Goal: Transaction & Acquisition: Purchase product/service

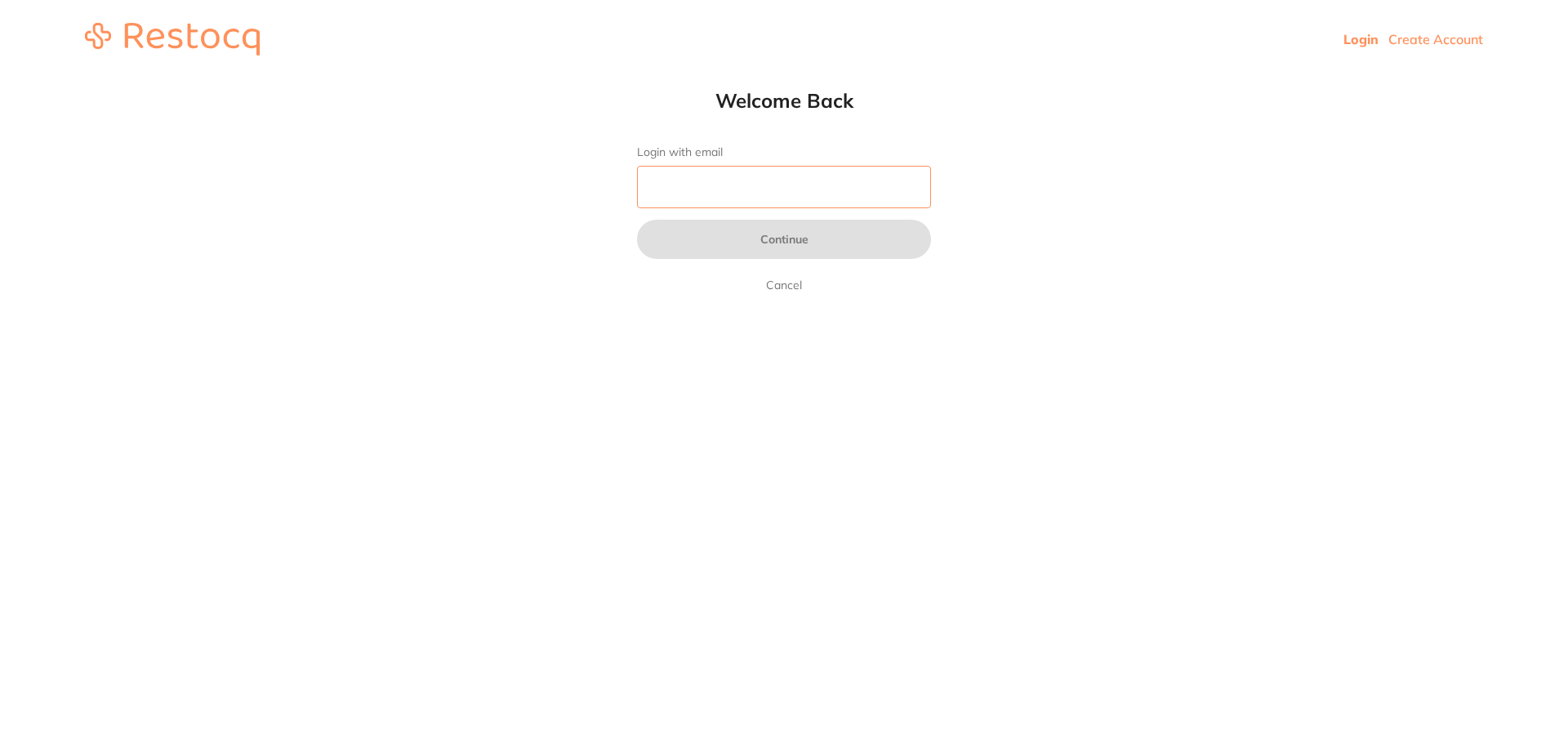
click at [753, 172] on input "Login with email" at bounding box center [784, 186] width 294 height 42
click at [799, 190] on input "Login with email" at bounding box center [784, 186] width 294 height 42
type input "[EMAIL_ADDRESS][DOMAIN_NAME]"
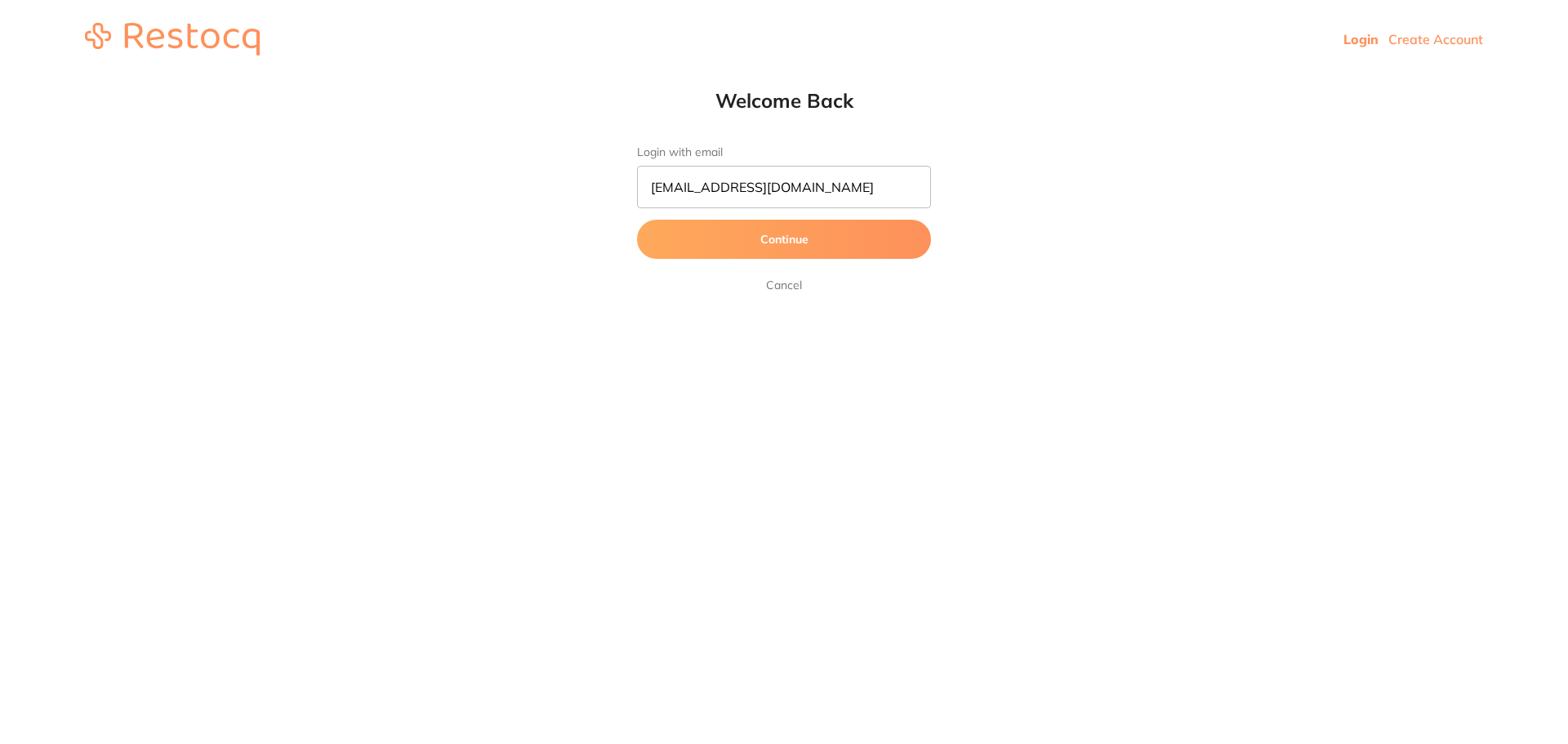
click at [839, 242] on button "Continue" at bounding box center [784, 239] width 294 height 39
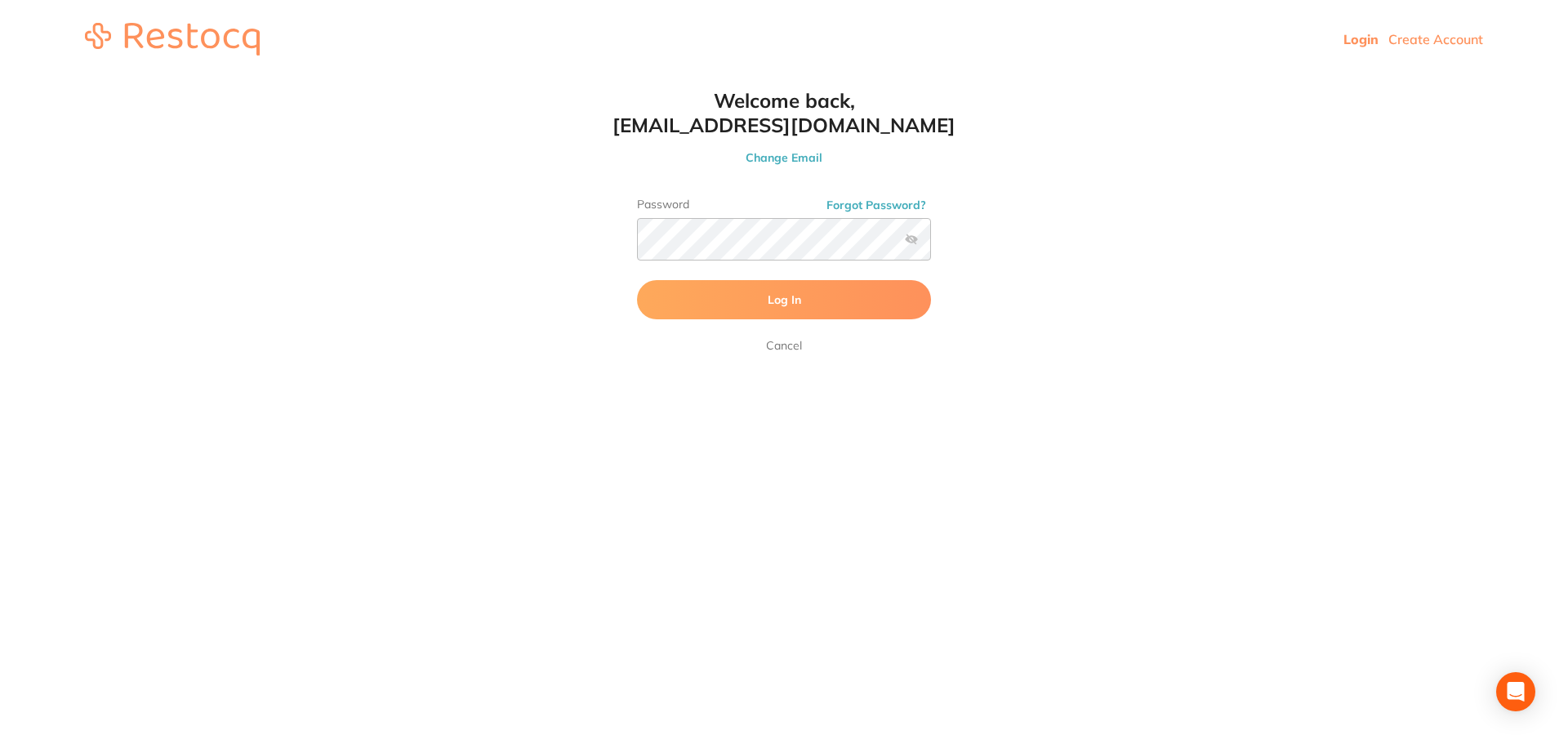
click at [820, 312] on button "Log In" at bounding box center [784, 299] width 294 height 39
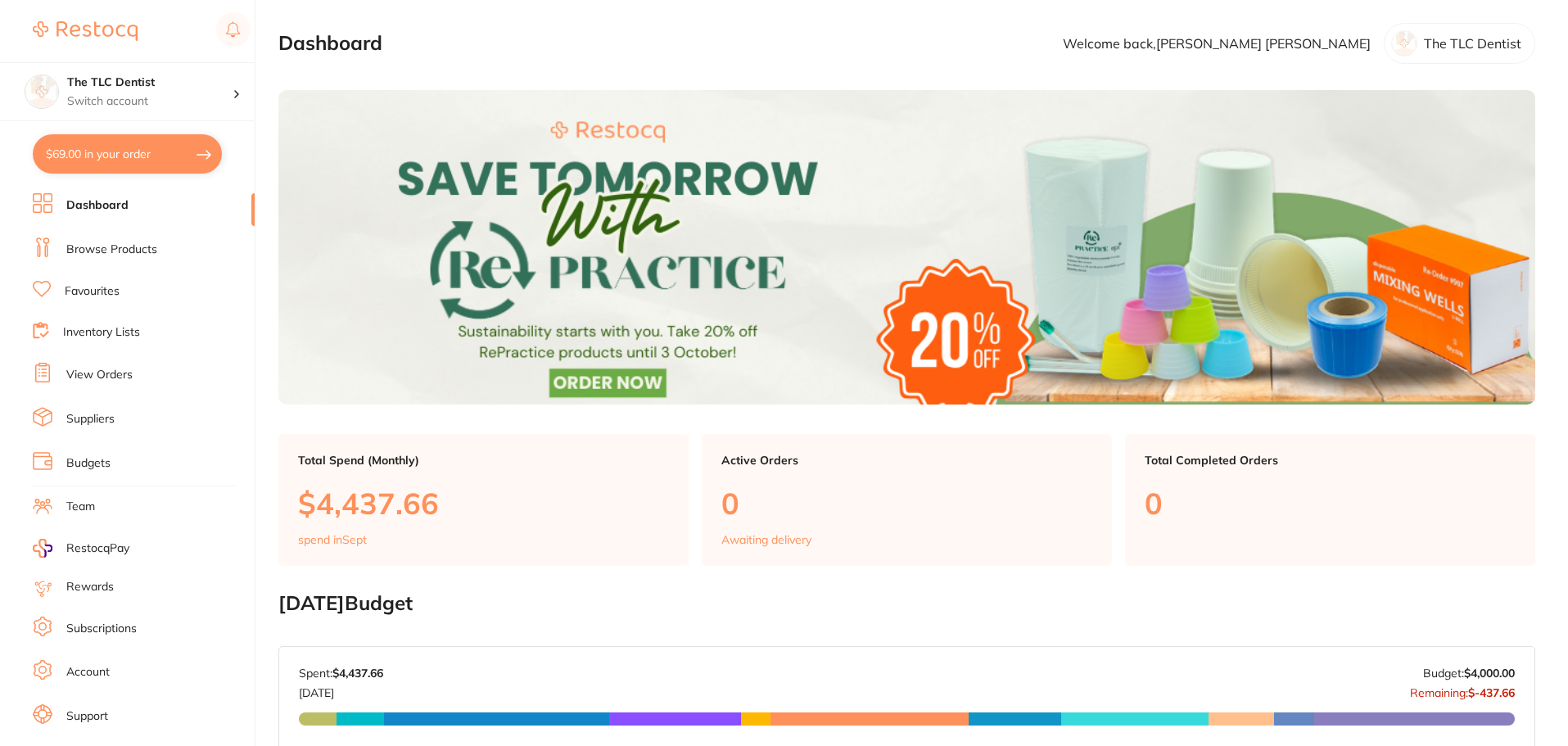
click at [112, 153] on button "$69.00 in your order" at bounding box center [127, 153] width 189 height 39
checkbox input "true"
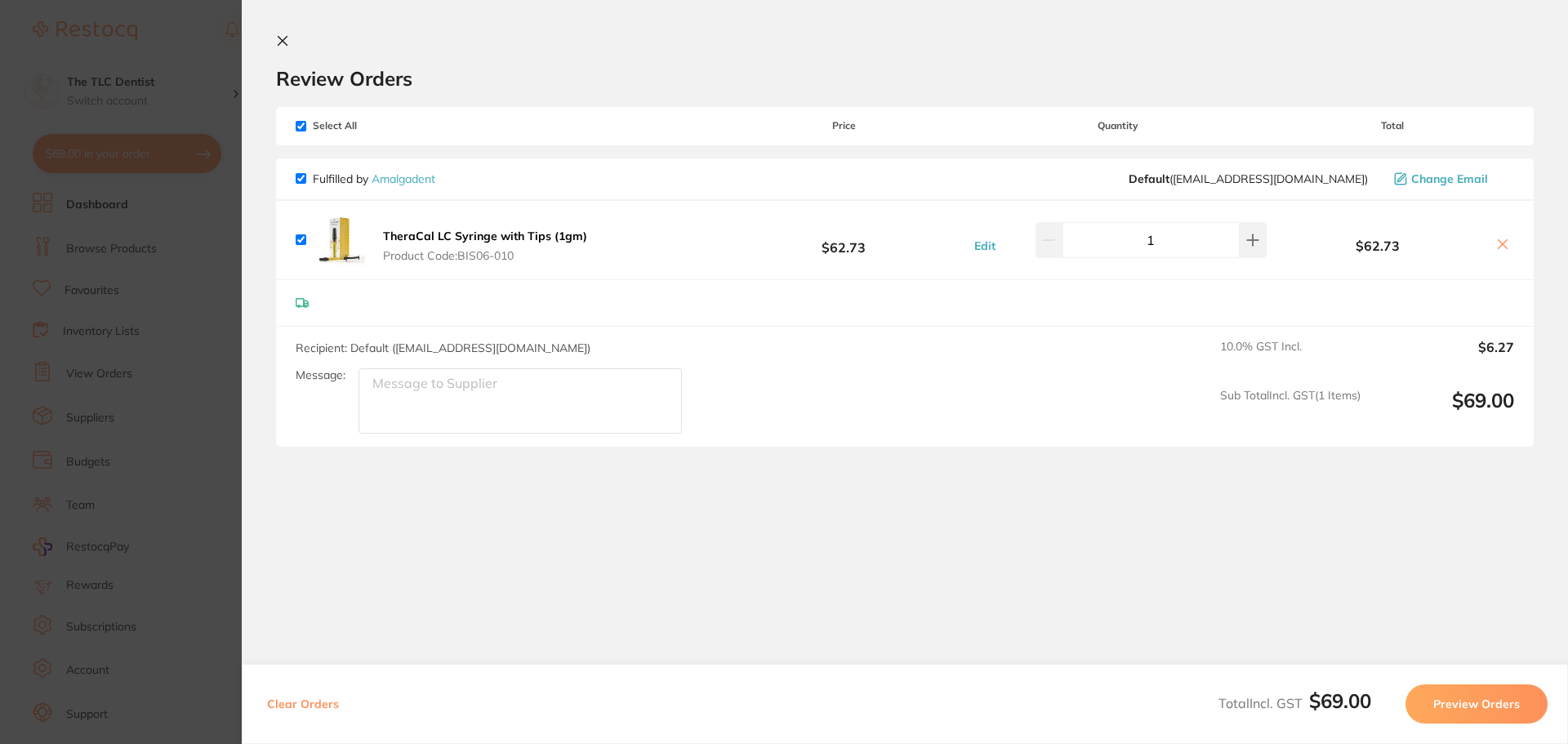
click at [70, 303] on section "Update RRP Set your pre negotiated price for this item. Item Agreed RRP (excl. …" at bounding box center [784, 372] width 1568 height 744
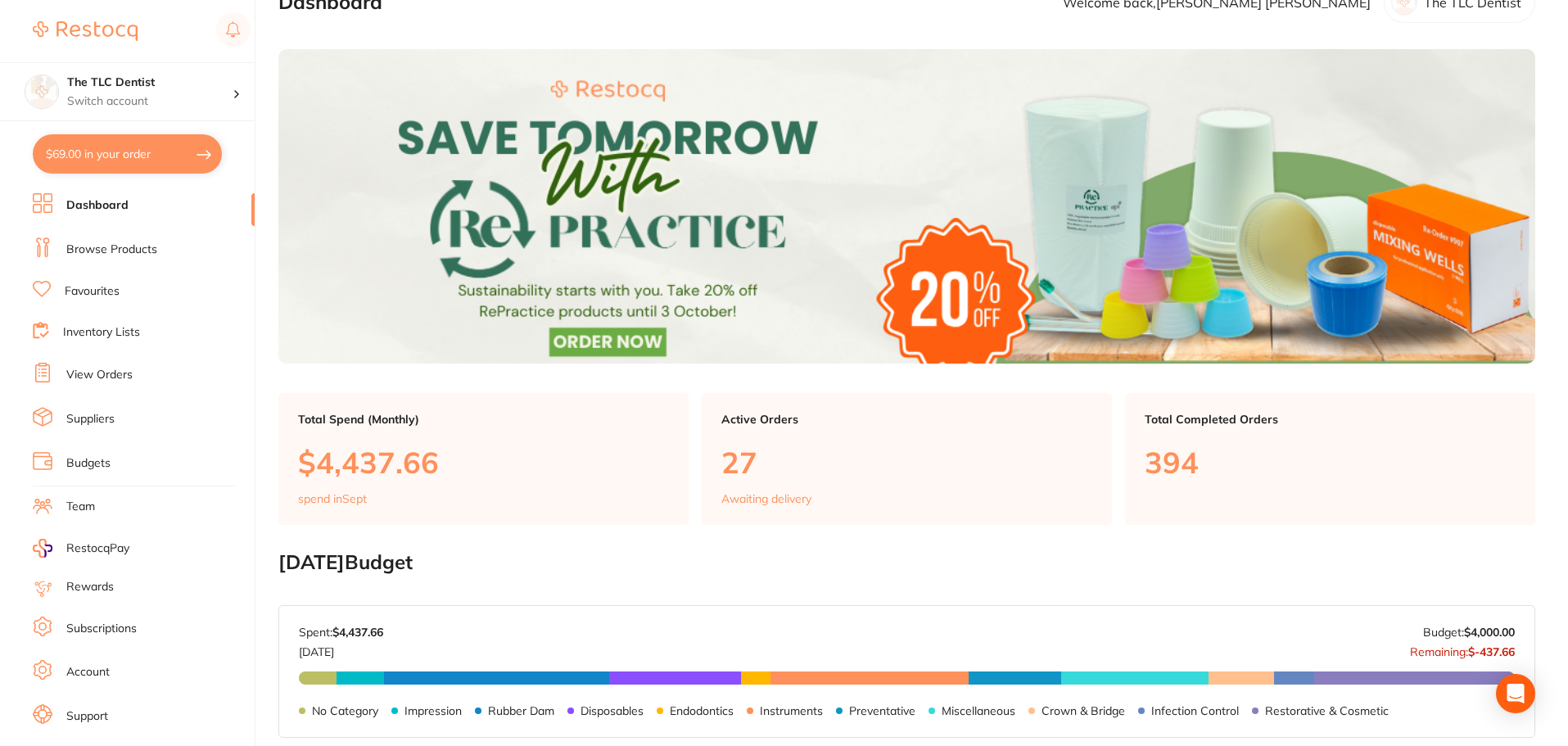
click at [96, 245] on link "Browse Products" at bounding box center [112, 249] width 91 height 16
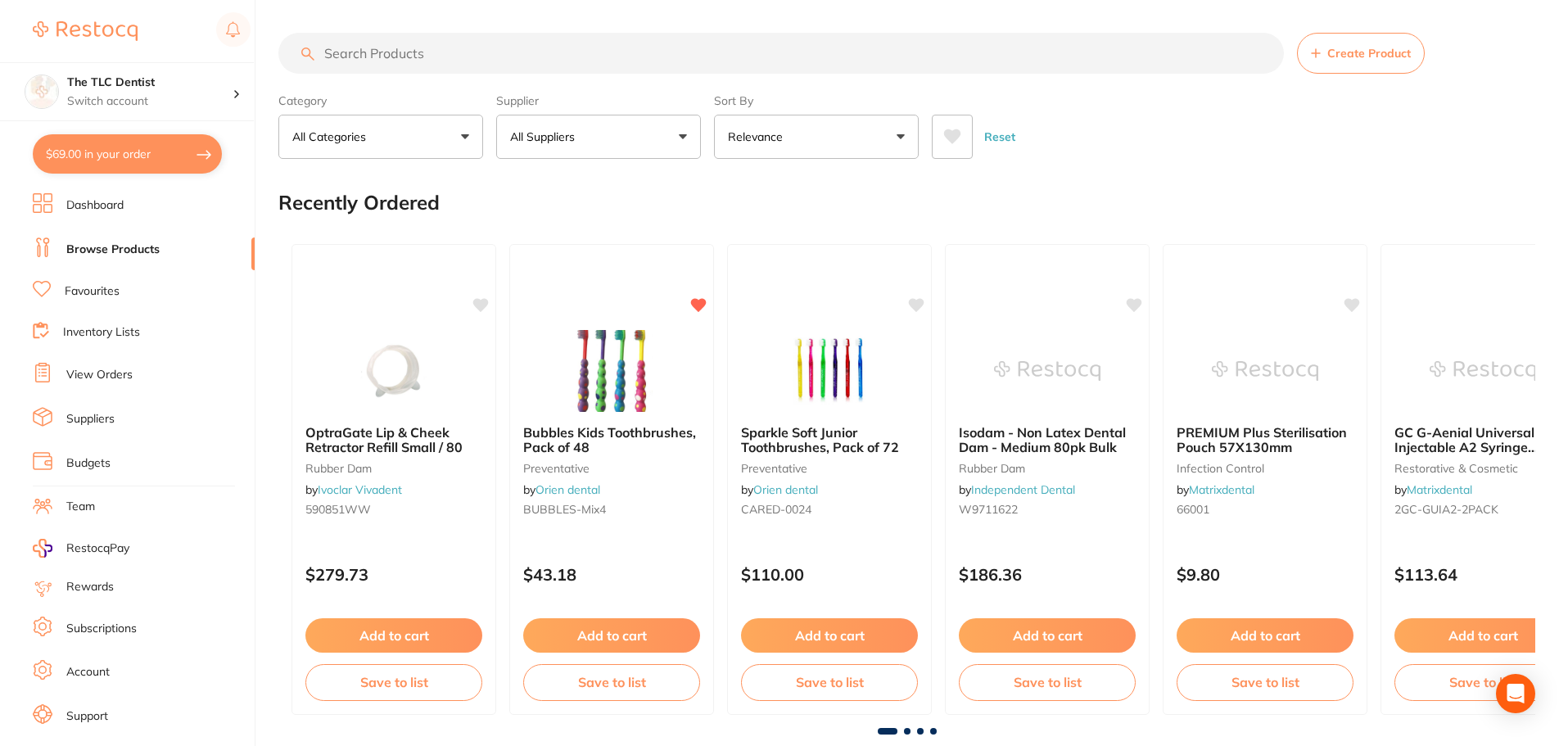
click at [443, 54] on input "search" at bounding box center [781, 53] width 1005 height 41
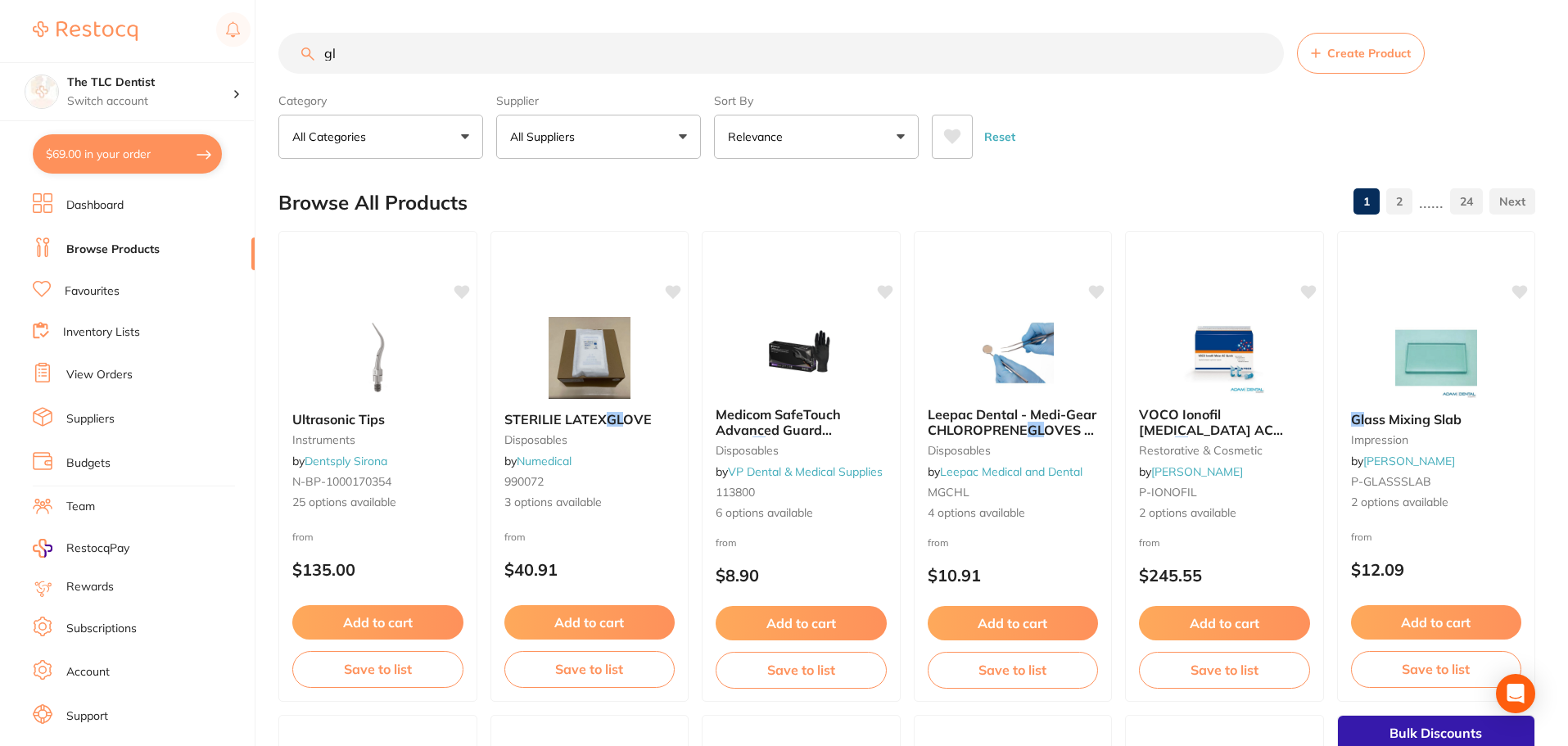
type input "gl"
click at [953, 150] on button at bounding box center [952, 137] width 41 height 44
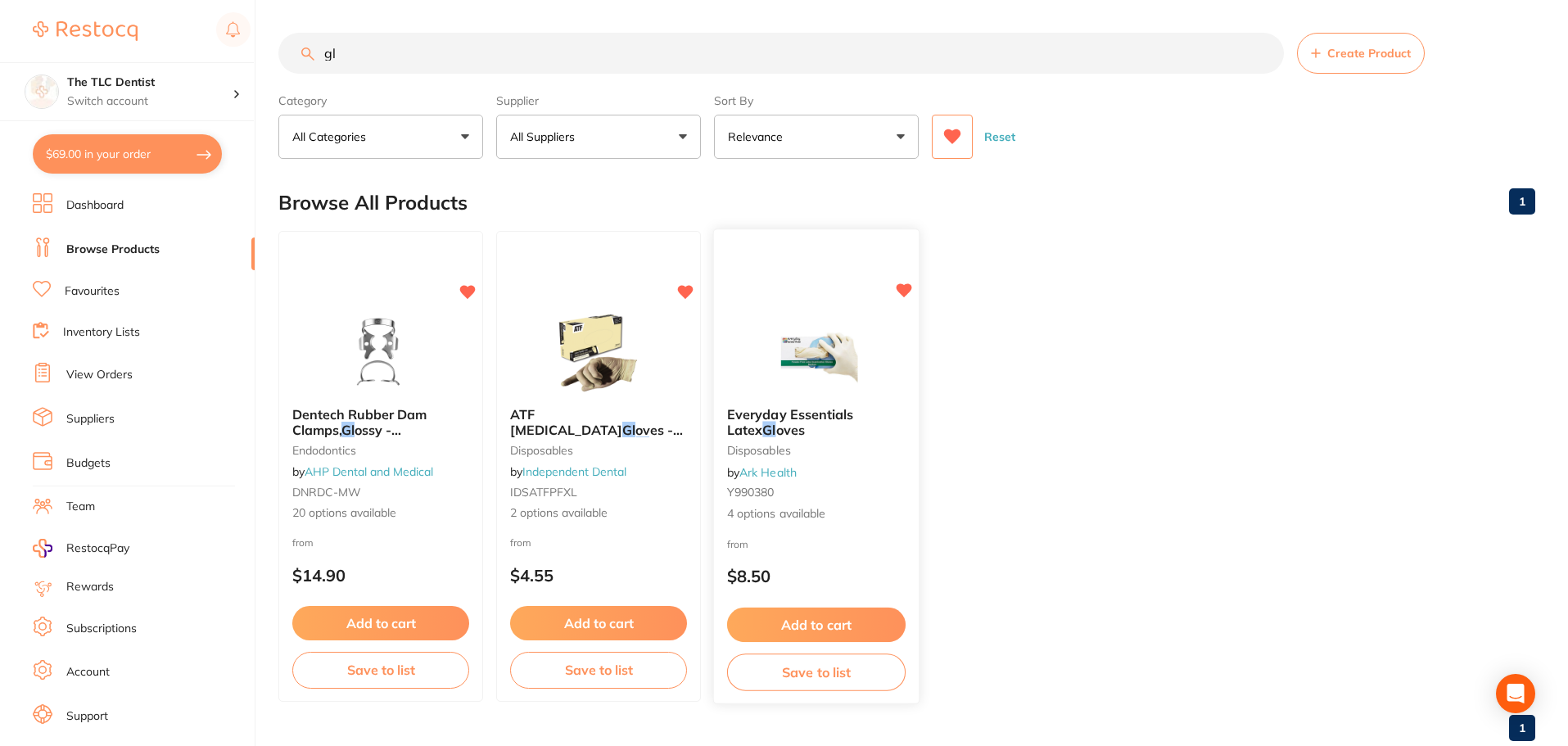
click at [784, 366] on img at bounding box center [816, 353] width 107 height 83
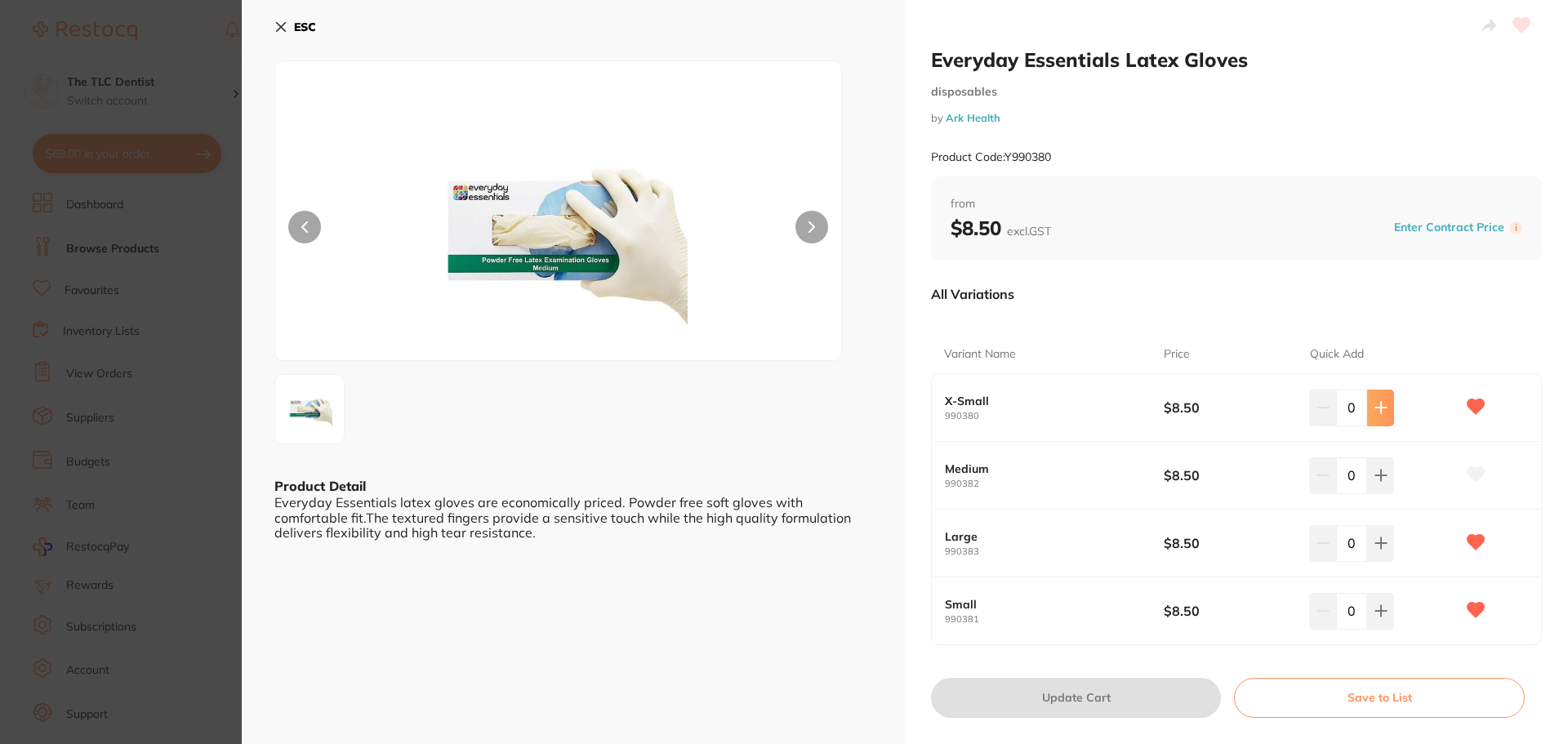
click at [1384, 412] on button at bounding box center [1380, 408] width 27 height 36
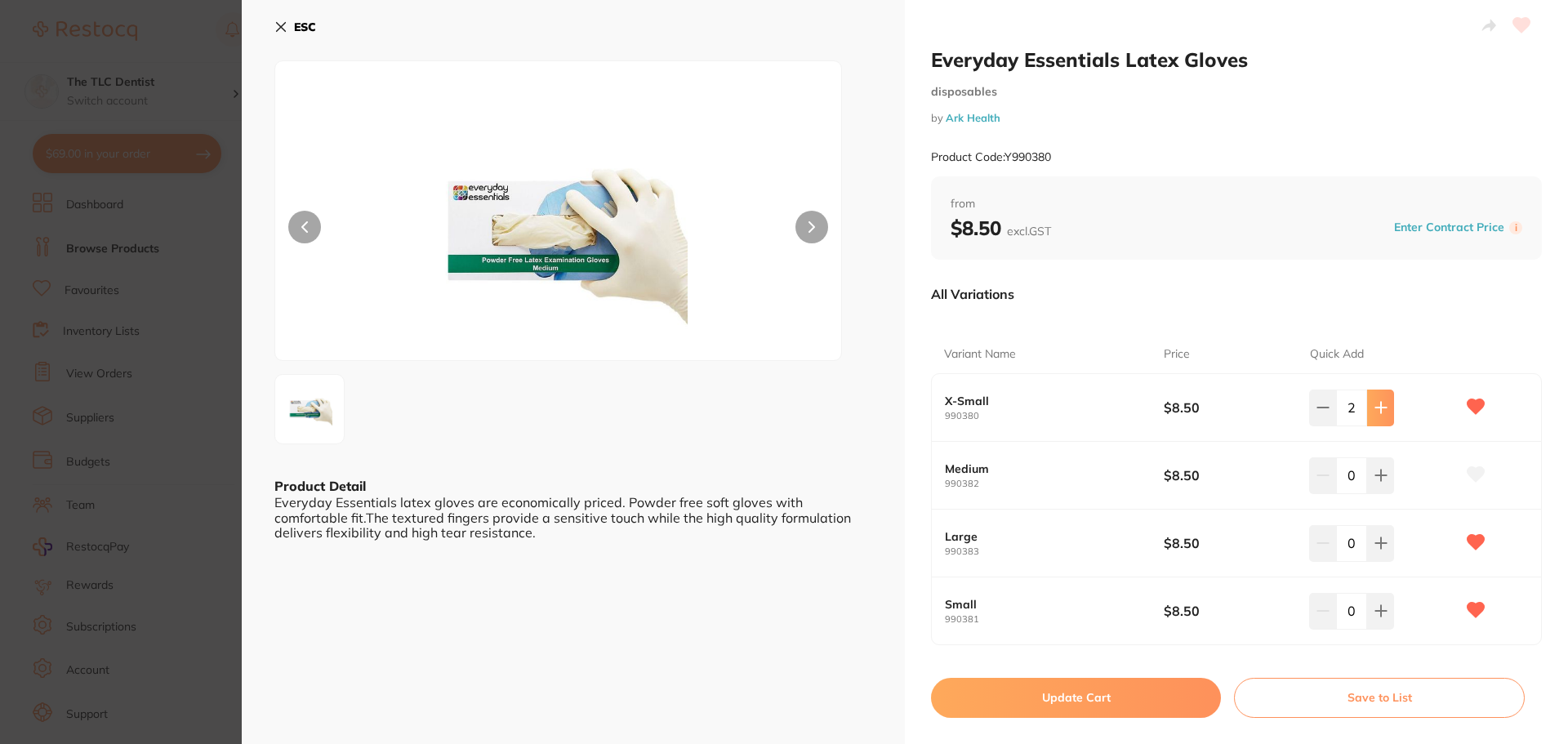
click at [1384, 412] on button at bounding box center [1380, 408] width 27 height 36
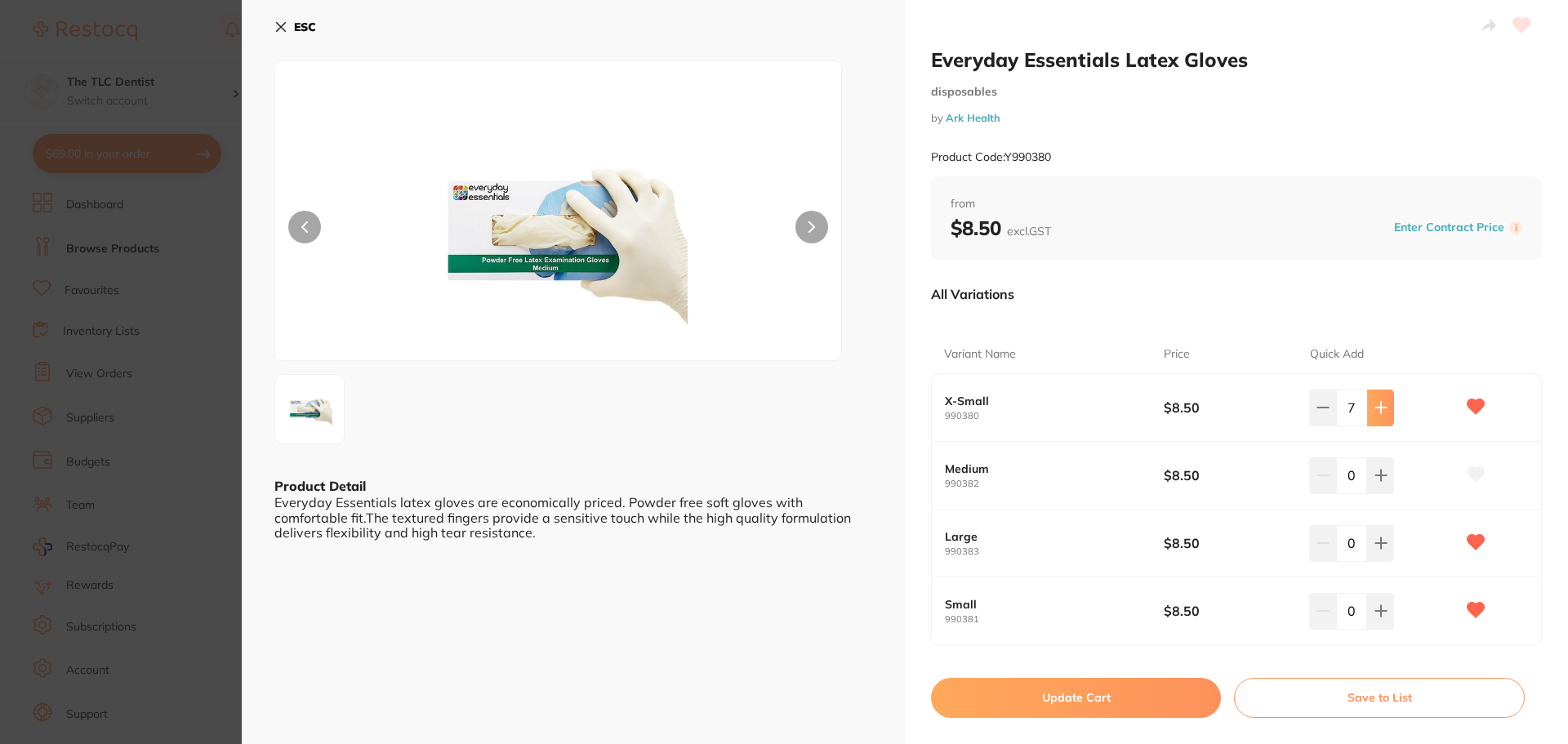
click at [1384, 412] on button at bounding box center [1380, 408] width 27 height 36
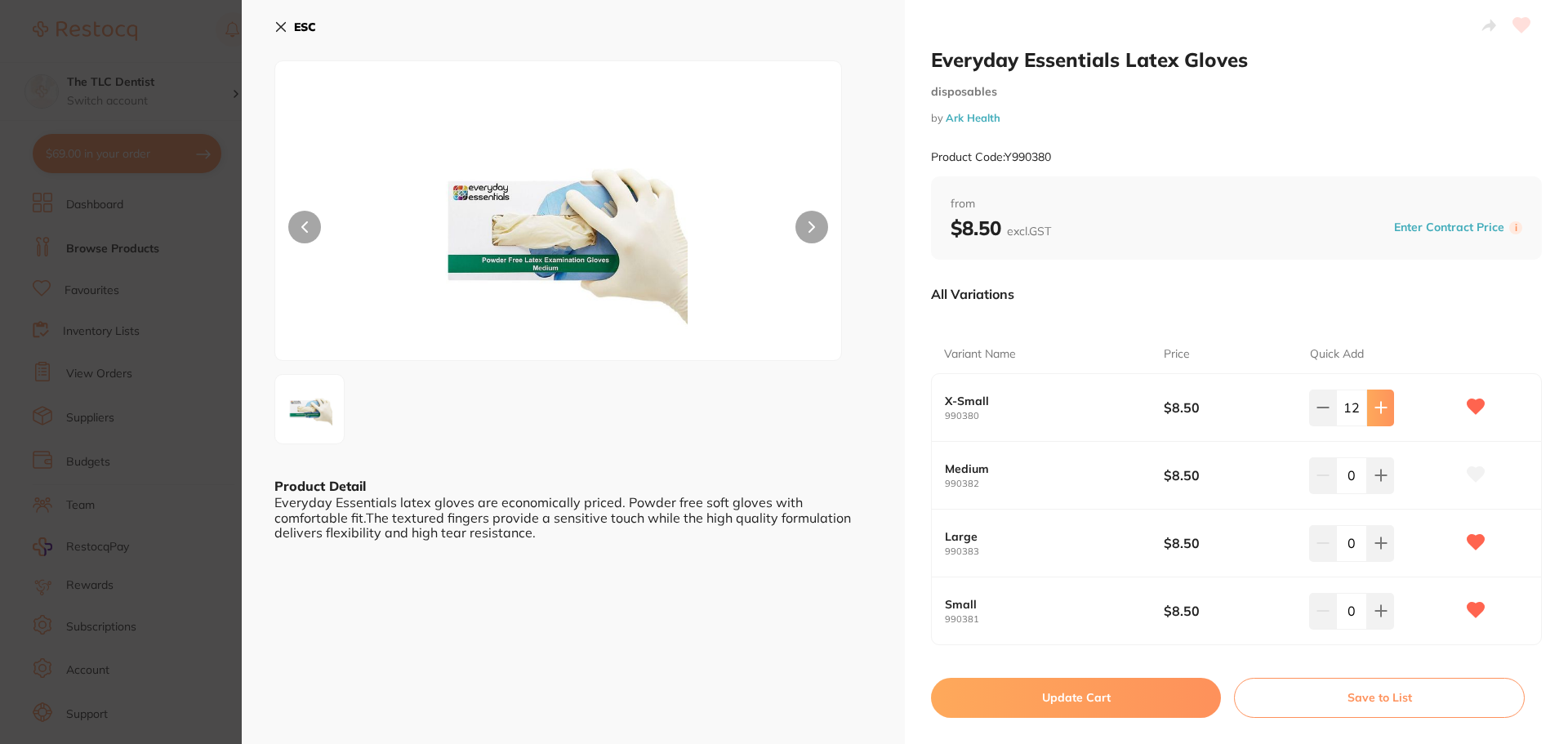
click at [1384, 412] on button at bounding box center [1380, 408] width 27 height 36
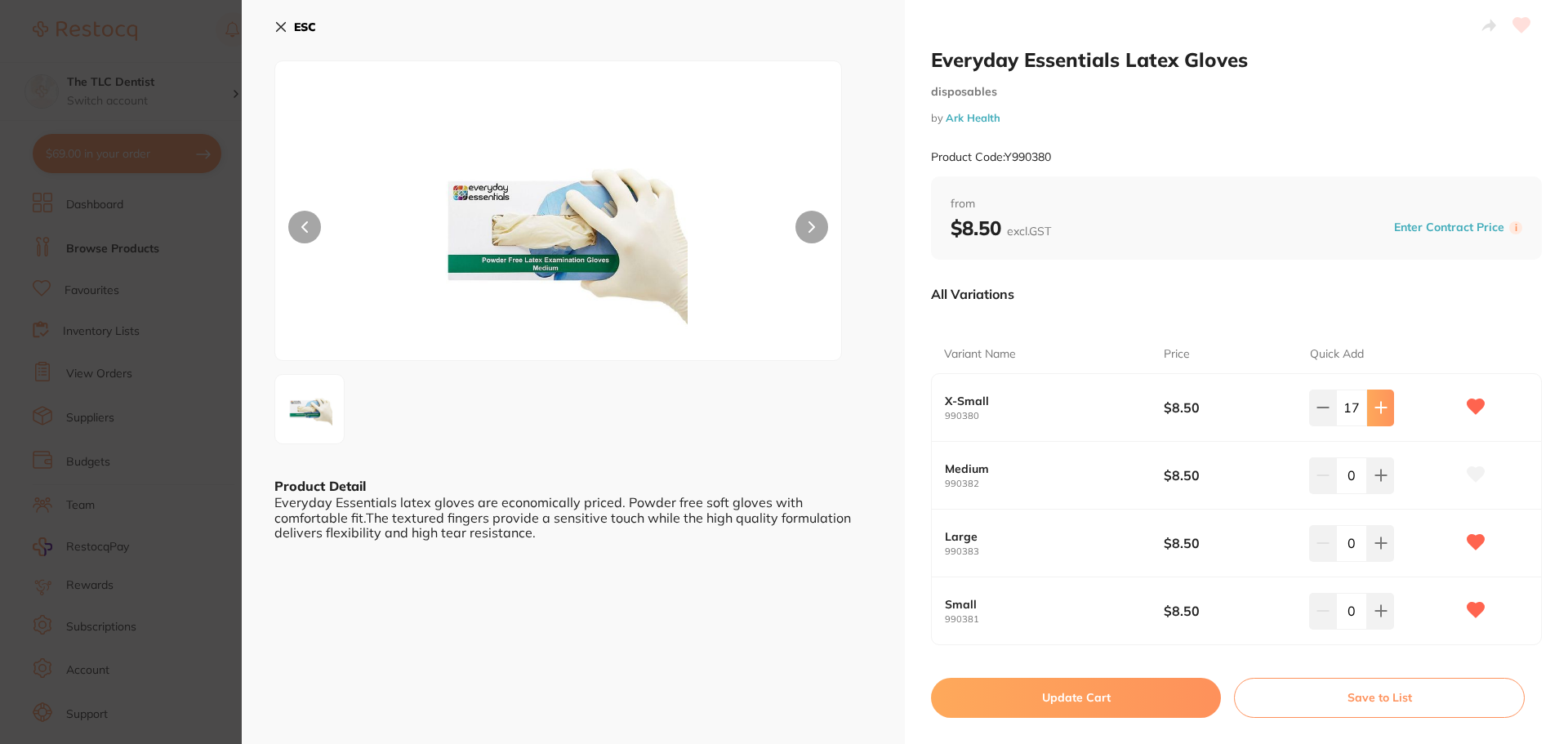
click at [1384, 412] on button at bounding box center [1380, 408] width 27 height 36
type input "20"
click at [1159, 703] on button "Update Cart" at bounding box center [1076, 697] width 290 height 39
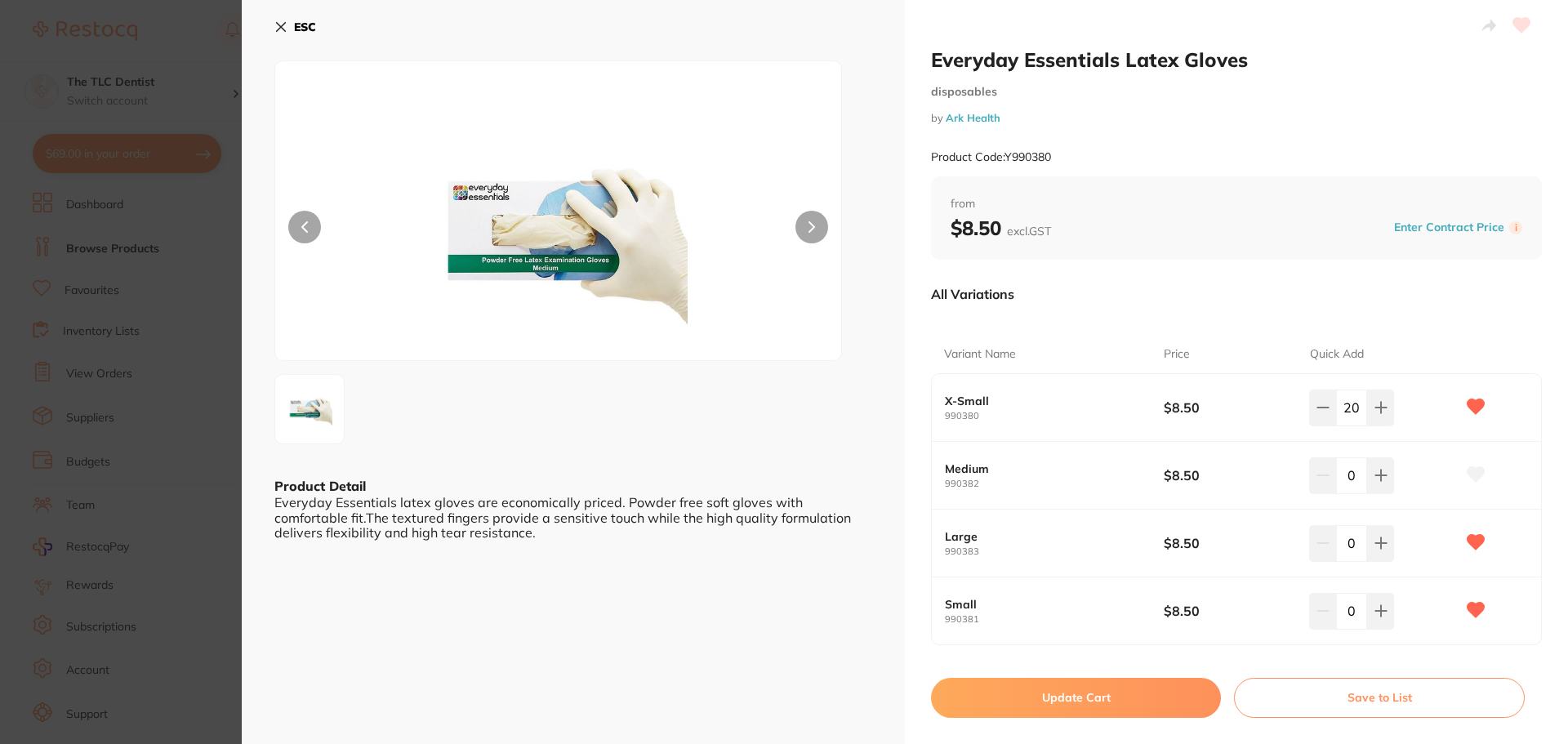
checkbox input "false"
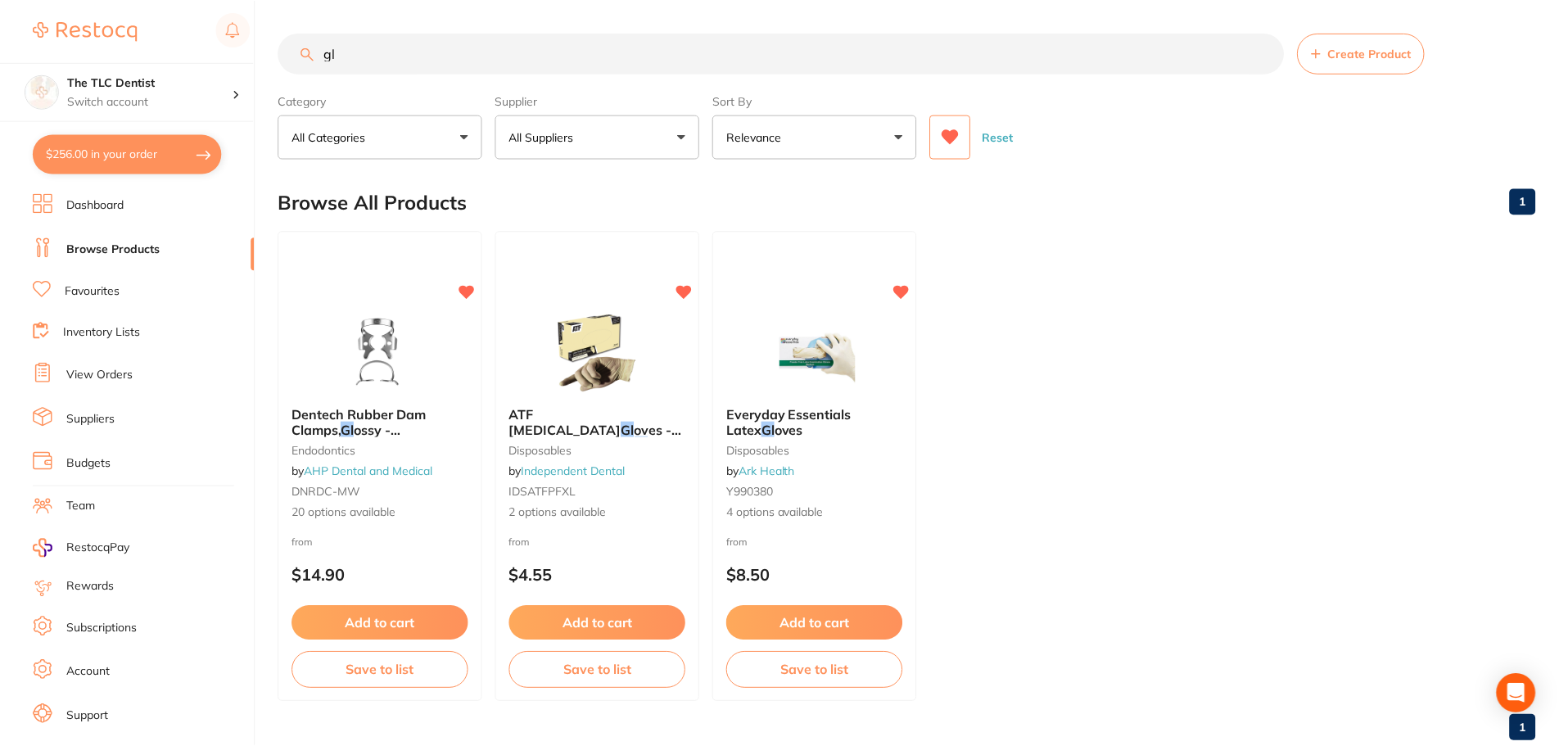
scroll to position [41, 0]
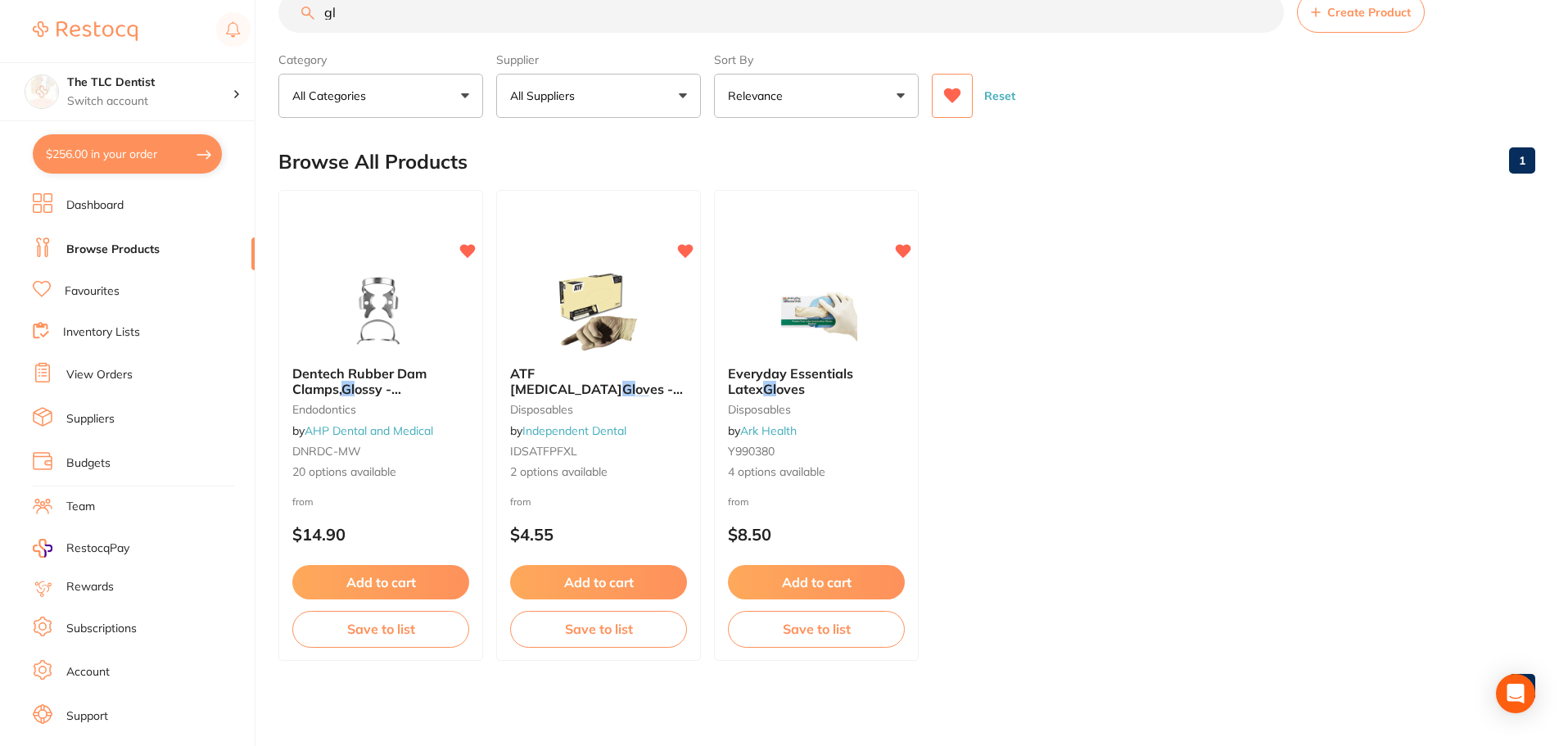
click at [569, 25] on input "gl" at bounding box center [781, 12] width 1005 height 41
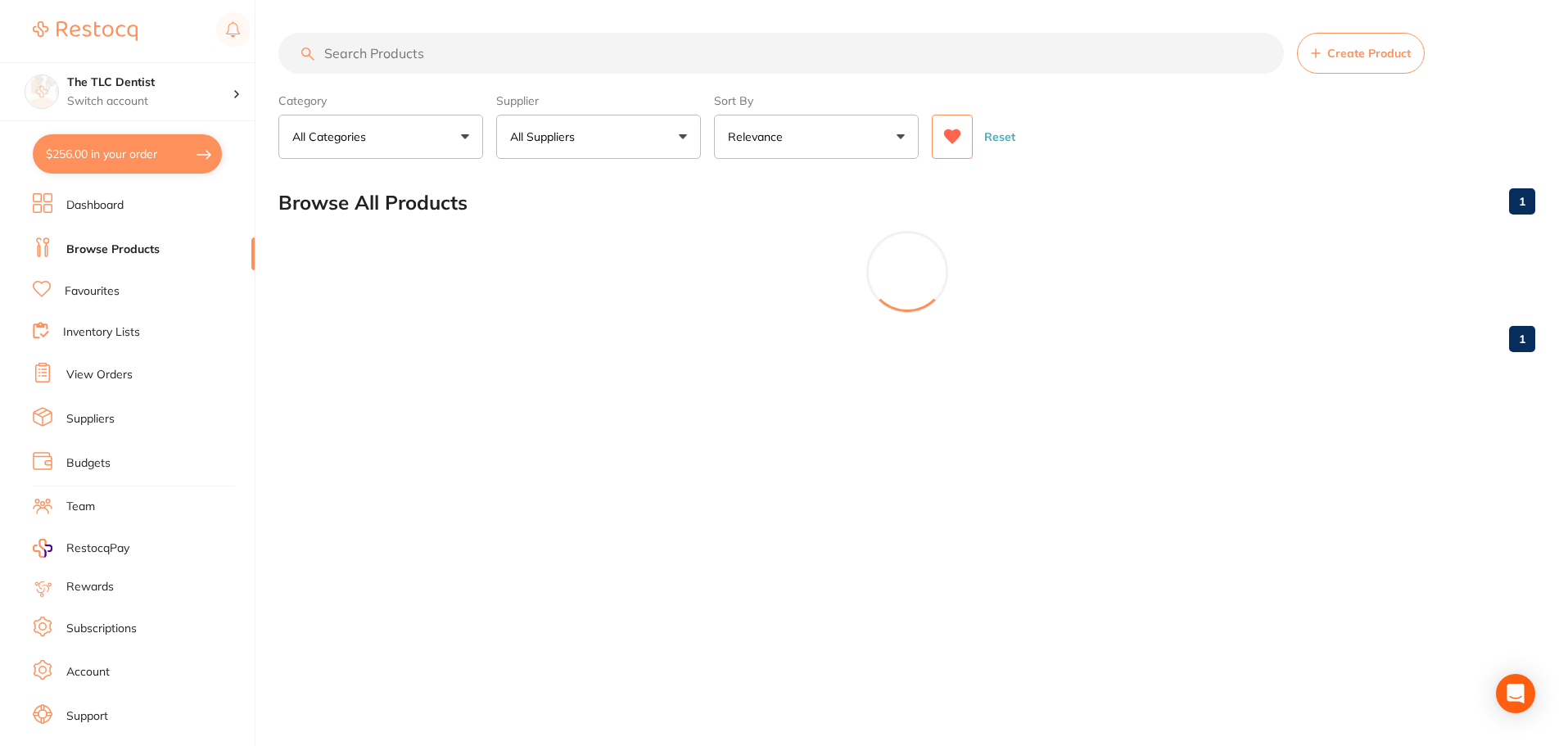
scroll to position [0, 0]
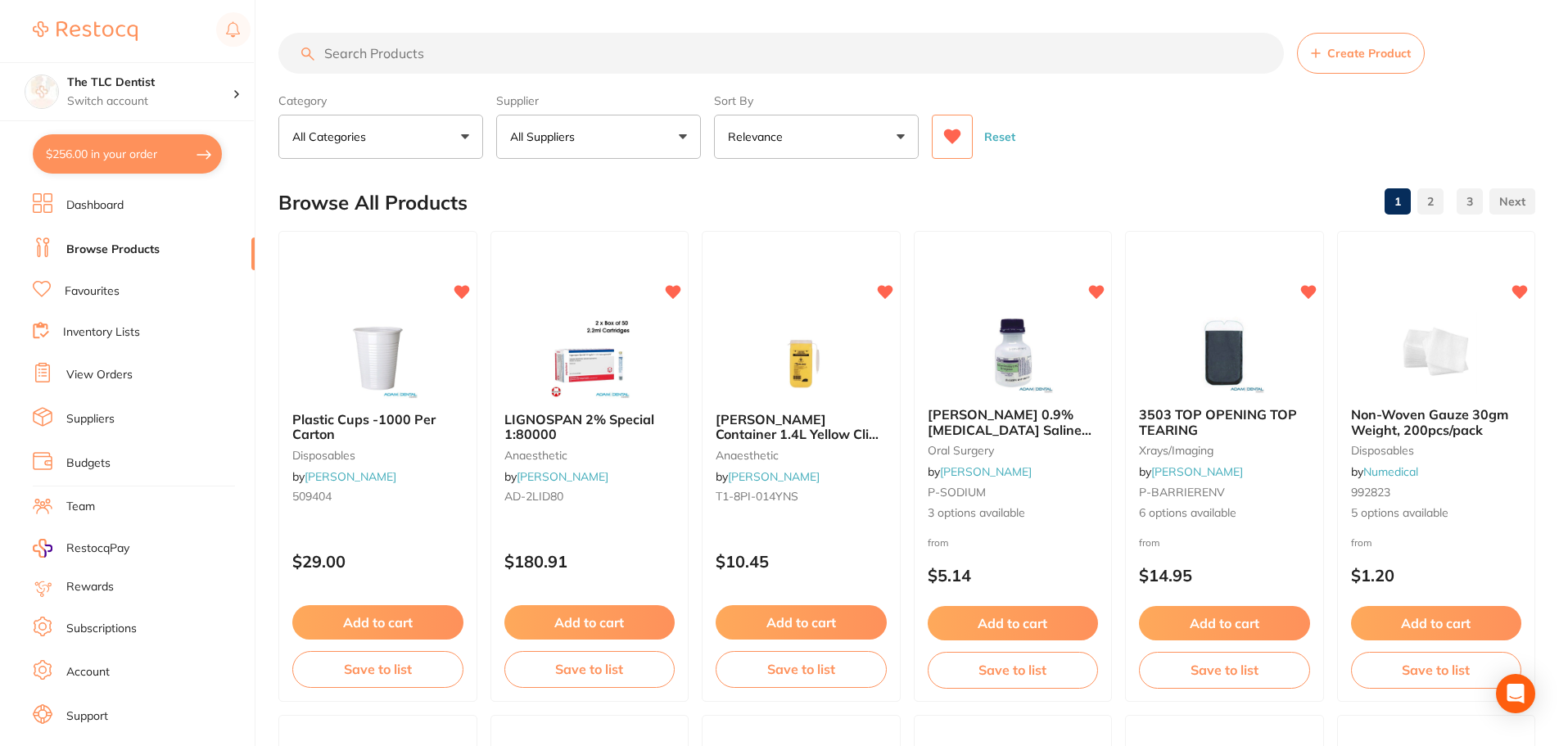
click at [97, 370] on link "View Orders" at bounding box center [99, 374] width 67 height 16
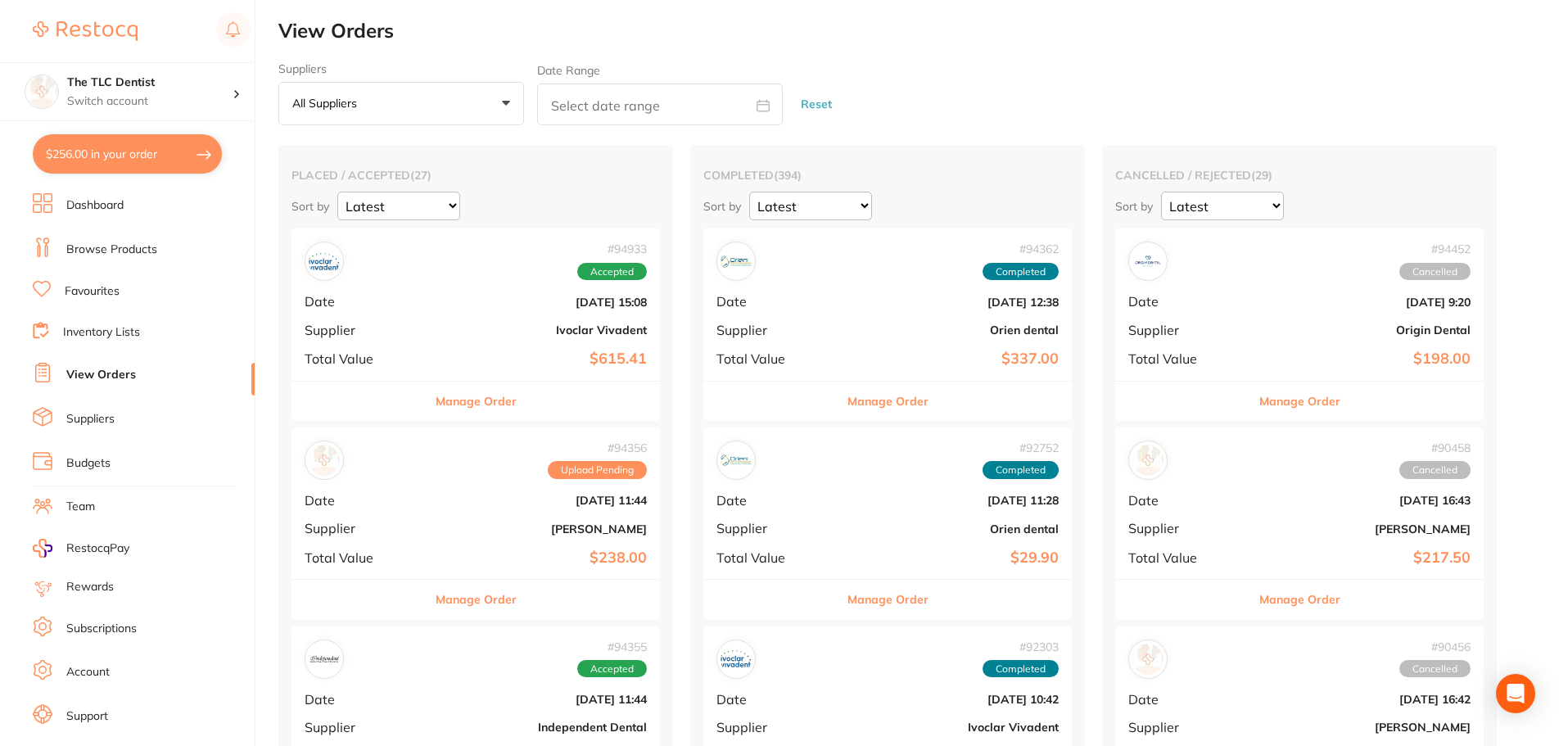
click at [444, 484] on div "# 94356 Upload Pending Date [DATE] 11:44 Supplier [PERSON_NAME] Total Value $23…" at bounding box center [475, 503] width 368 height 151
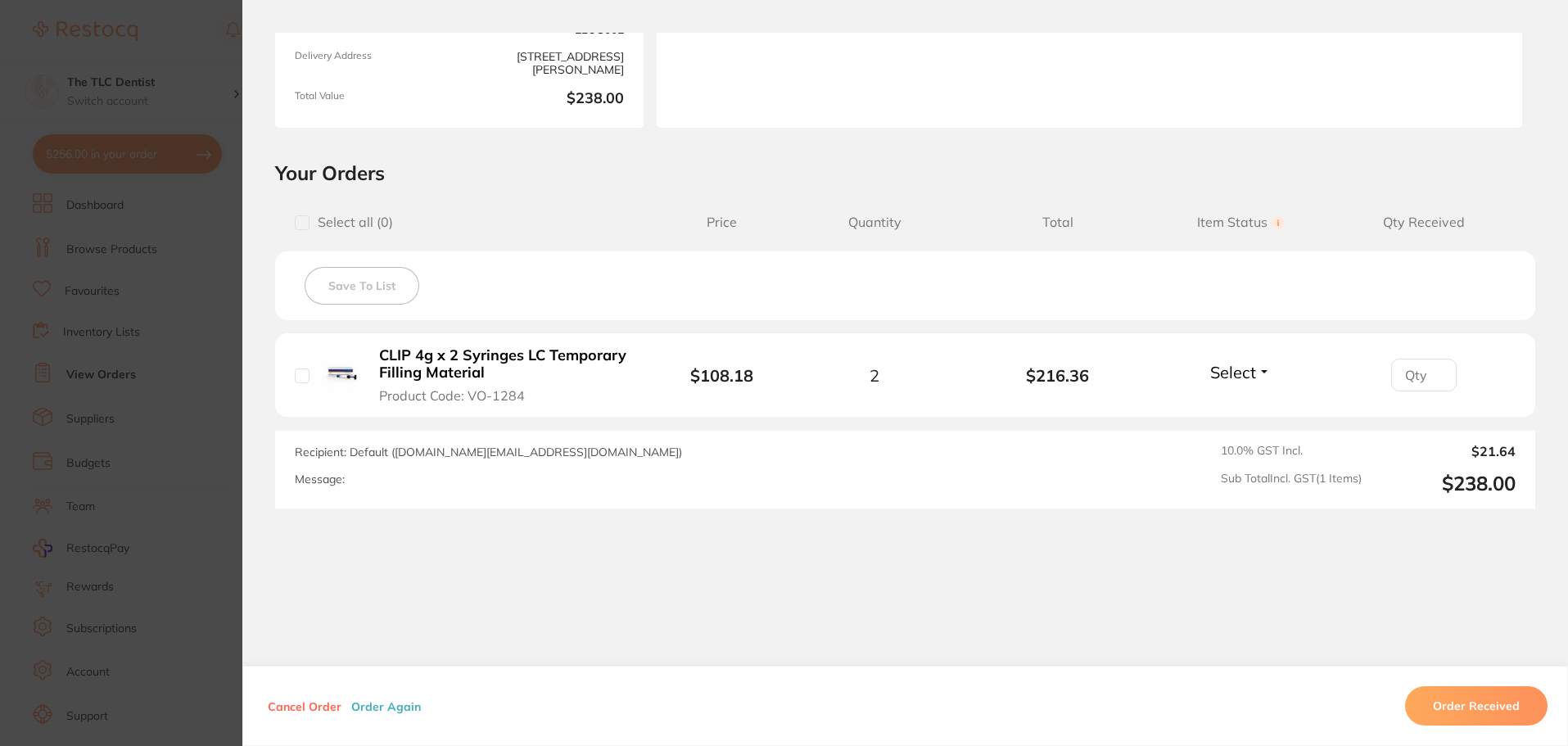
scroll to position [245, 0]
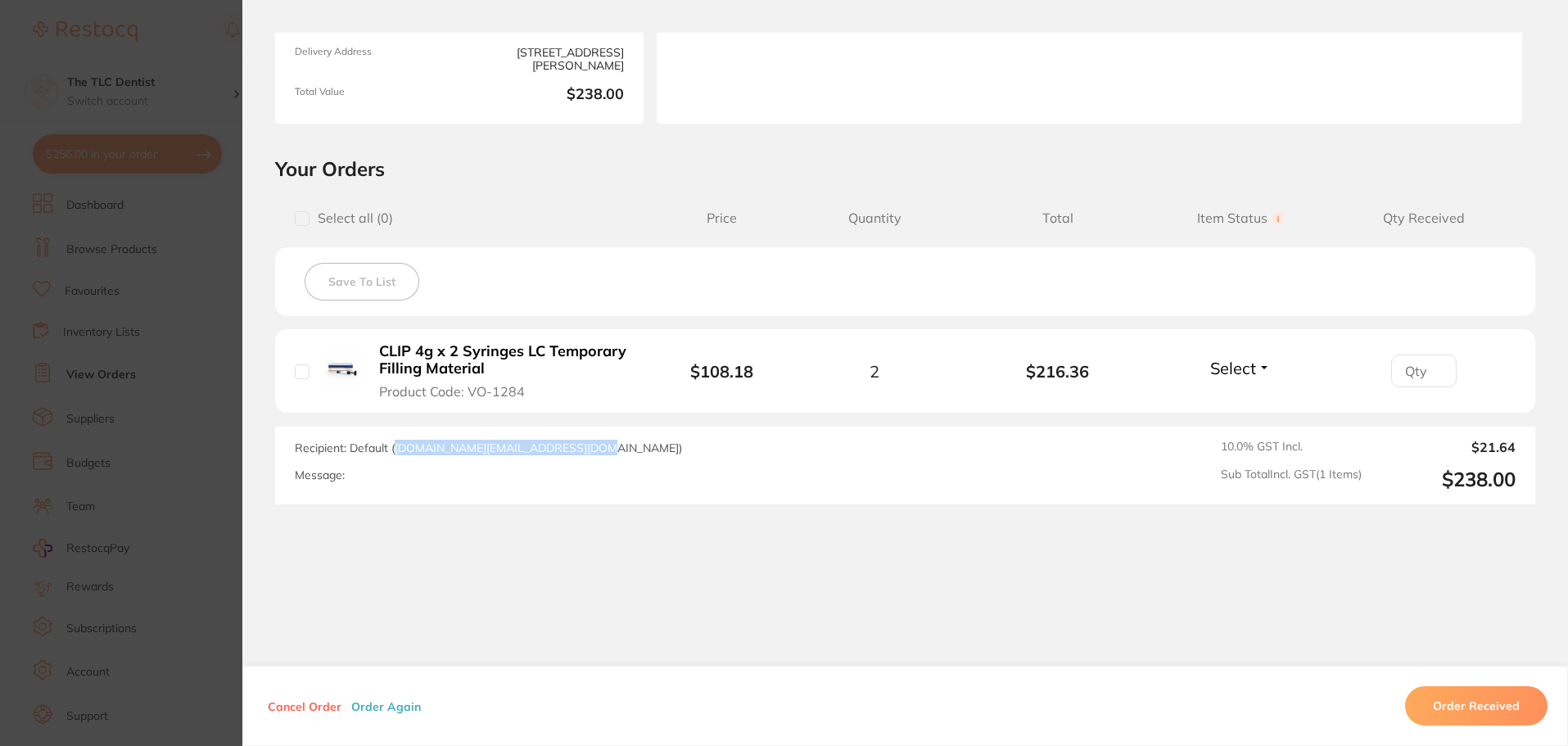
drag, startPoint x: 581, startPoint y: 450, endPoint x: 392, endPoint y: 451, distance: 189.0
click at [392, 451] on span "Recipient: Default ( [DOMAIN_NAME][EMAIL_ADDRESS][DOMAIN_NAME] )" at bounding box center [488, 448] width 387 height 15
click at [742, 432] on div "Recipient: Default ( [DOMAIN_NAME][EMAIL_ADDRESS][DOMAIN_NAME] ) Message: 10.0 …" at bounding box center [905, 466] width 1260 height 78
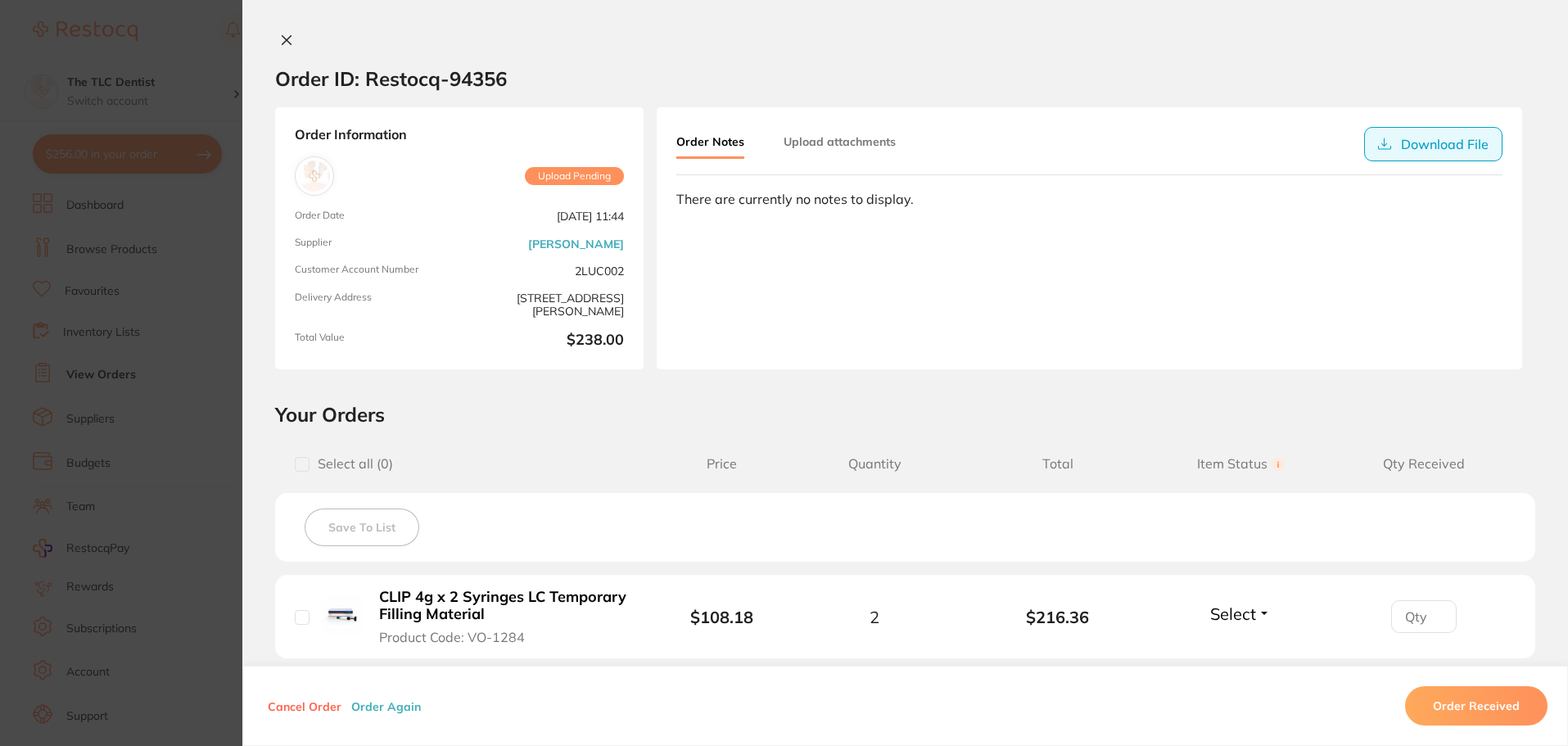
click at [1434, 148] on button "Download File" at bounding box center [1433, 144] width 138 height 35
